Goal: Transaction & Acquisition: Purchase product/service

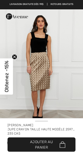
scroll to position [689, 0]
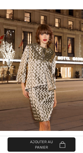
scroll to position [125, 0]
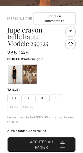
checkbox input "true"
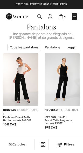
checkbox input "true"
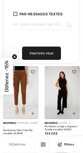
scroll to position [615, 0]
